Goal: Information Seeking & Learning: Learn about a topic

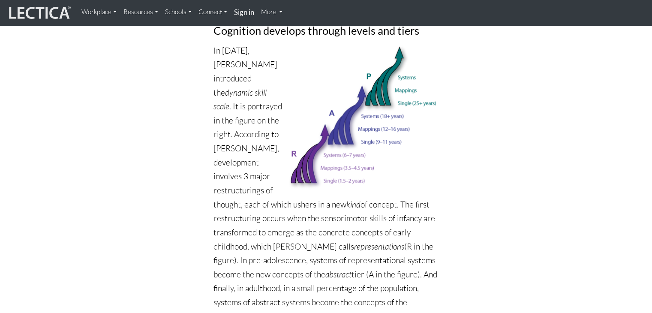
scroll to position [567, 0]
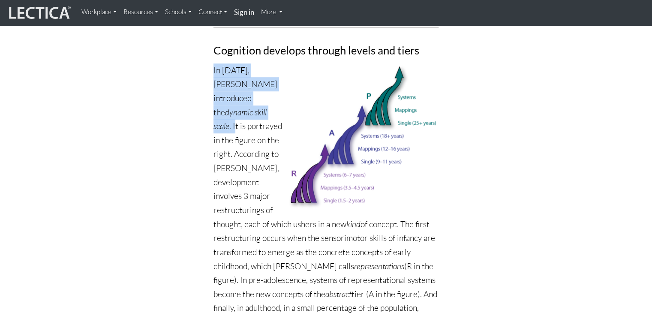
drag, startPoint x: 234, startPoint y: 98, endPoint x: 209, endPoint y: 57, distance: 48.3
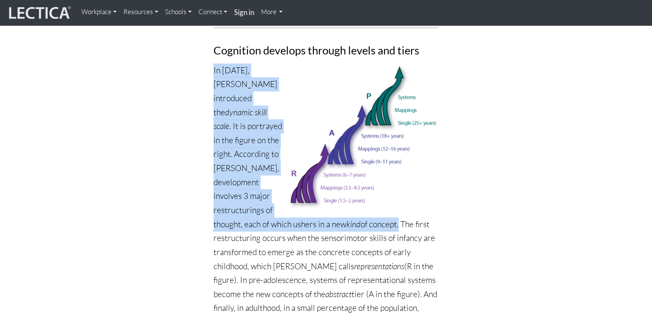
drag, startPoint x: 343, startPoint y: 211, endPoint x: 212, endPoint y: 55, distance: 203.6
copy p "In [DATE], [PERSON_NAME] introduced the dynamic skill scale . It is portrayed i…"
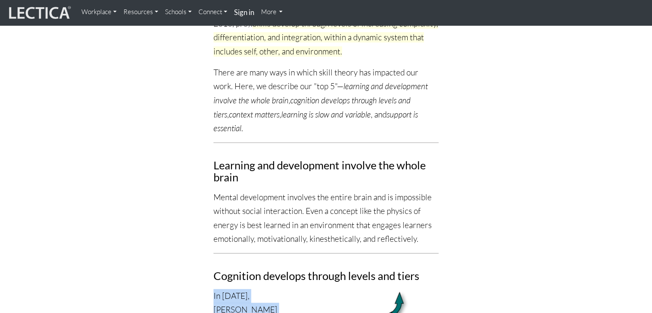
scroll to position [240, 0]
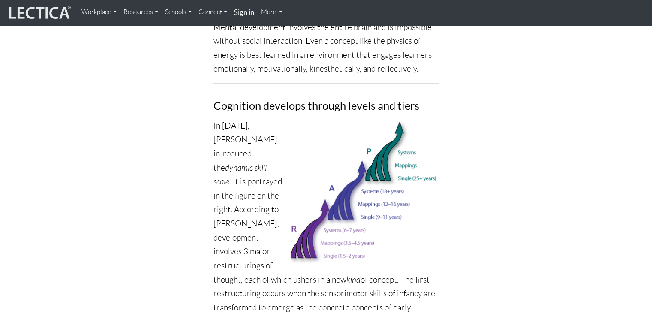
scroll to position [612, 0]
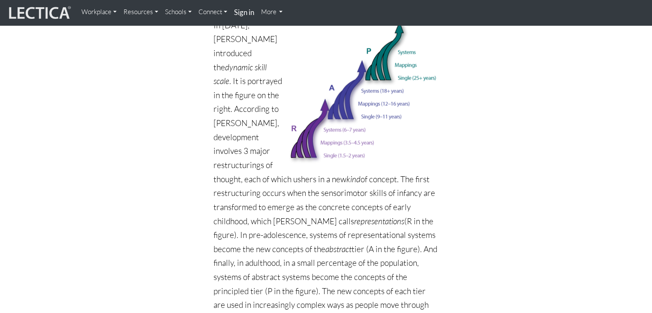
drag, startPoint x: 358, startPoint y: 263, endPoint x: 309, endPoint y: 267, distance: 49.0
click at [309, 267] on p "In [DATE], [PERSON_NAME] introduced the dynamic skill scale . It is portrayed i…" at bounding box center [325, 200] width 225 height 364
copy p "principled tier"
